Goal: Transaction & Acquisition: Purchase product/service

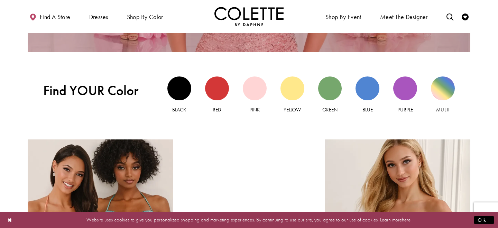
scroll to position [635, 0]
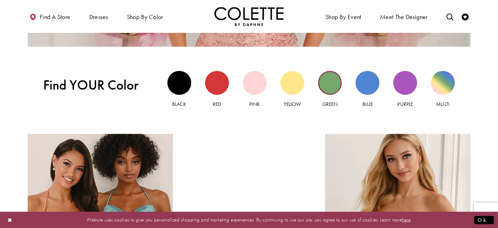
click at [335, 81] on div "Green view" at bounding box center [330, 83] width 24 height 24
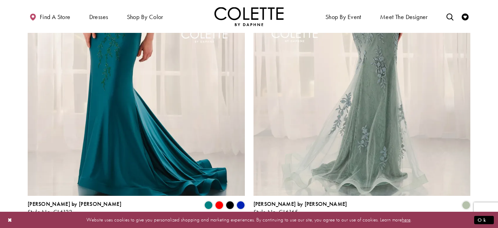
scroll to position [1235, 0]
click at [312, 87] on img "Visit Colette by Daphne Style No. CL6165 Page" at bounding box center [362, 38] width 217 height 316
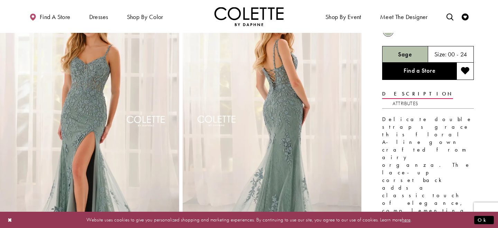
scroll to position [42, 0]
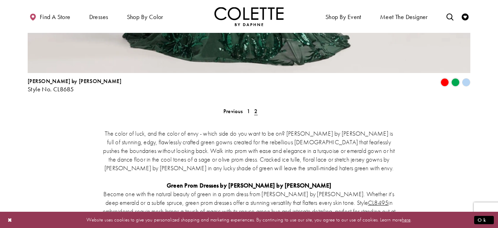
scroll to position [1688, 0]
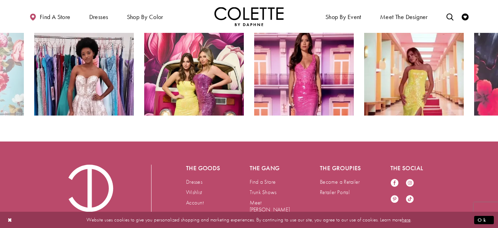
scroll to position [635, 0]
